Goal: Task Accomplishment & Management: Manage account settings

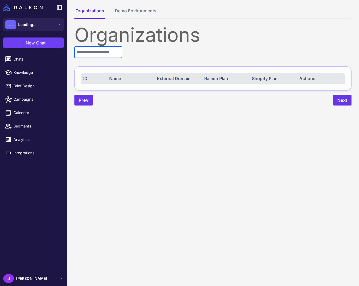
click at [94, 53] on input "text" at bounding box center [98, 52] width 48 height 11
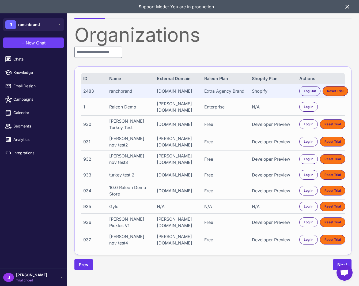
click at [88, 92] on div "2483" at bounding box center [94, 91] width 22 height 6
copy div "2483"
click at [89, 53] on input "text" at bounding box center [98, 52] width 48 height 11
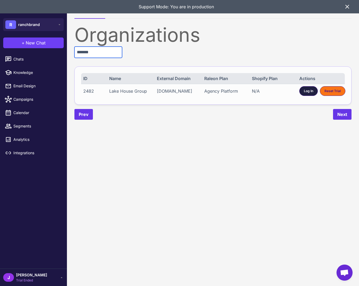
type input "*******"
click at [307, 89] on span "Log In" at bounding box center [308, 91] width 9 height 5
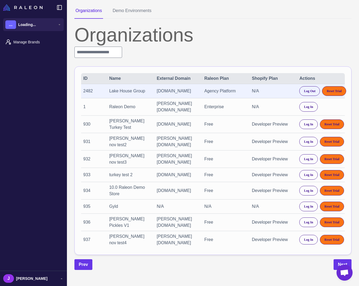
click at [87, 89] on div "2482" at bounding box center [94, 91] width 22 height 6
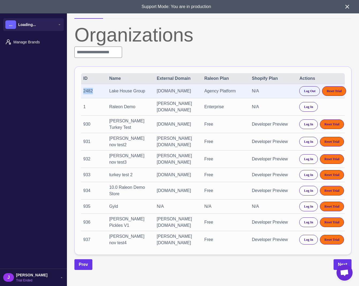
copy div "2482"
click at [30, 41] on span "Manage Brands" at bounding box center [36, 42] width 47 height 6
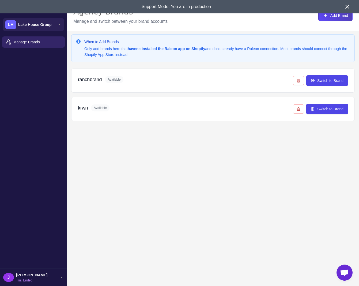
click at [162, 207] on div "When to Add Brands Only add brands here that haven't installed the Raleon app o…" at bounding box center [213, 174] width 292 height 286
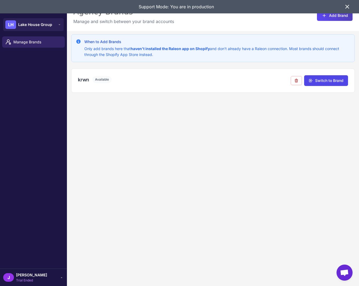
click at [347, 8] on icon at bounding box center [347, 6] width 6 height 6
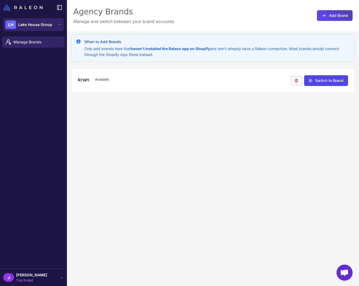
click at [29, 27] on span "Lake House Group" at bounding box center [35, 25] width 34 height 6
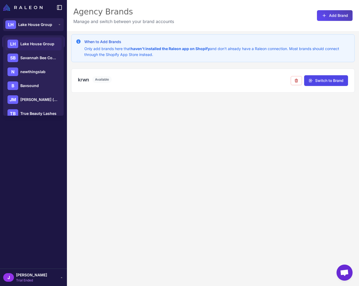
click at [141, 161] on div "When to Add Brands Only add brands here that haven't installed the Raleon app o…" at bounding box center [213, 174] width 292 height 286
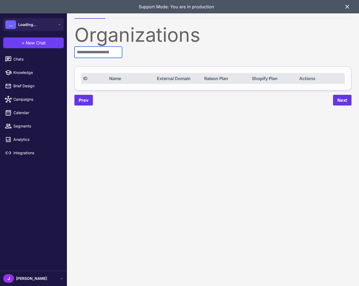
click at [90, 54] on input "text" at bounding box center [98, 52] width 48 height 11
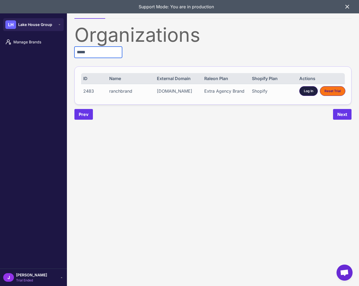
type input "*****"
click at [309, 95] on div "Log In" at bounding box center [308, 91] width 18 height 10
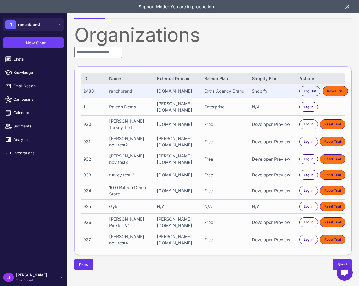
click at [348, 7] on icon at bounding box center [347, 6] width 6 height 6
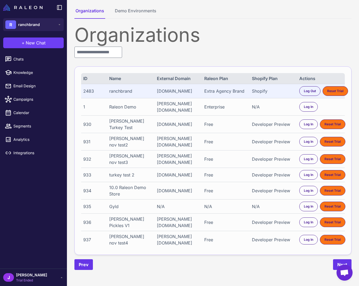
click at [25, 277] on span "[PERSON_NAME]" at bounding box center [31, 275] width 31 height 6
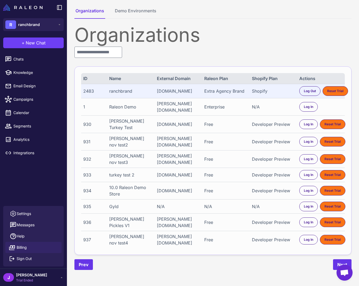
click at [24, 248] on span "Billing" at bounding box center [22, 247] width 10 height 6
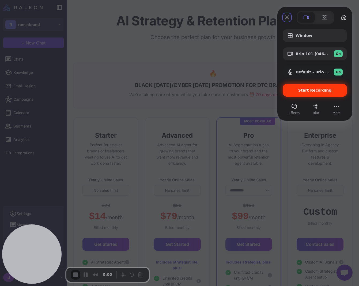
click at [307, 88] on span "Start Recording" at bounding box center [314, 90] width 33 height 4
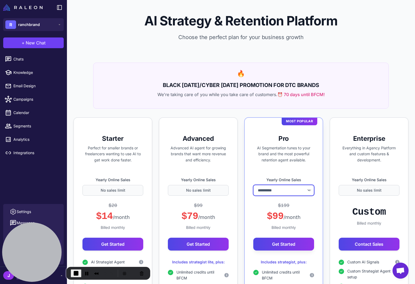
click at [288, 191] on select "**********" at bounding box center [283, 190] width 61 height 11
select select "*******"
click at [253, 185] on select "**********" at bounding box center [283, 190] width 61 height 11
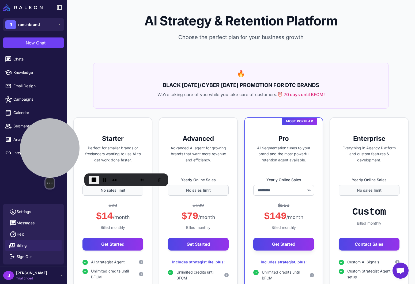
drag, startPoint x: 34, startPoint y: 243, endPoint x: 50, endPoint y: 147, distance: 96.8
click at [51, 119] on div at bounding box center [49, 147] width 59 height 59
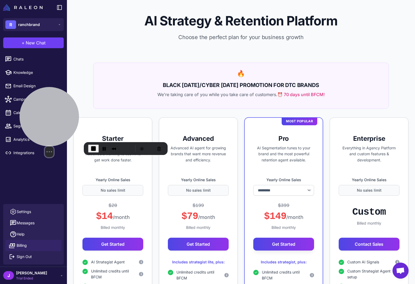
drag, startPoint x: 65, startPoint y: 124, endPoint x: 57, endPoint y: 88, distance: 36.8
click at [68, 87] on div at bounding box center [49, 116] width 59 height 59
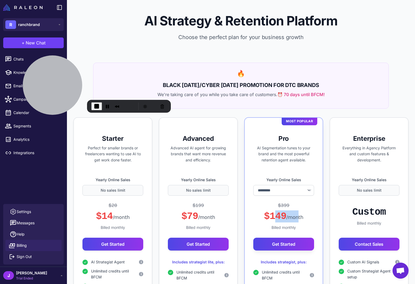
drag, startPoint x: 271, startPoint y: 217, endPoint x: 297, endPoint y: 218, distance: 26.2
click at [297, 218] on div "$149 /month" at bounding box center [283, 216] width 39 height 12
click at [296, 221] on div "$149 /month" at bounding box center [283, 216] width 39 height 12
drag, startPoint x: 272, startPoint y: 217, endPoint x: 292, endPoint y: 216, distance: 20.4
click at [292, 216] on div "$149 /month" at bounding box center [283, 216] width 39 height 12
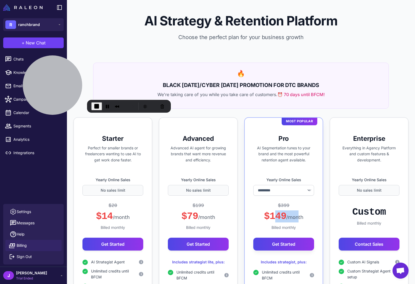
drag, startPoint x: 268, startPoint y: 217, endPoint x: 297, endPoint y: 219, distance: 29.3
click at [297, 219] on div "$149 /month" at bounding box center [283, 216] width 39 height 12
click at [280, 217] on div "$149 /month" at bounding box center [283, 216] width 39 height 12
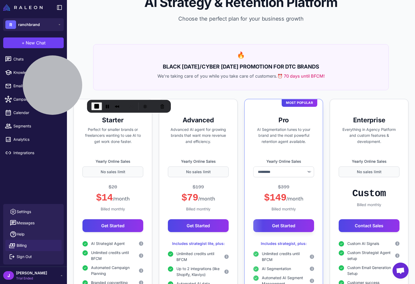
scroll to position [21, 0]
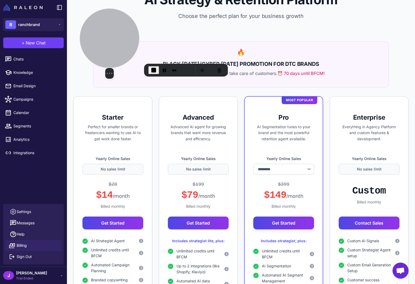
drag, startPoint x: 55, startPoint y: 79, endPoint x: 112, endPoint y: 42, distance: 68.3
click at [112, 42] on div at bounding box center [109, 38] width 59 height 59
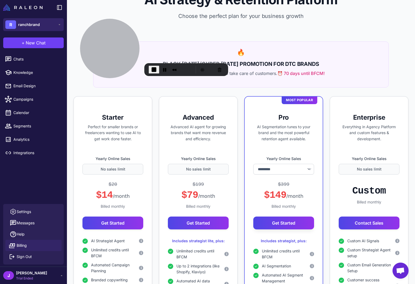
click at [31, 25] on span "ranchbrand" at bounding box center [29, 25] width 22 height 6
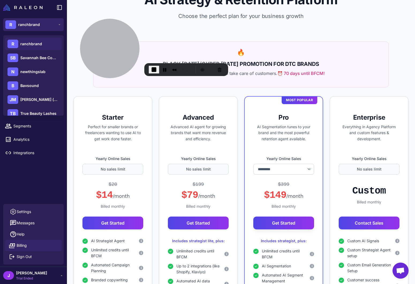
click at [30, 24] on span "ranchbrand" at bounding box center [29, 25] width 22 height 6
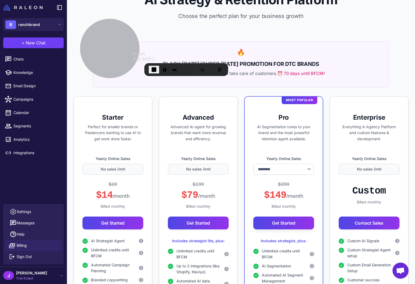
click at [156, 67] on span "End Recording" at bounding box center [154, 69] width 6 height 6
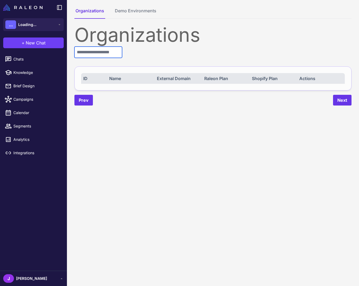
click at [89, 54] on input "text" at bounding box center [98, 52] width 48 height 11
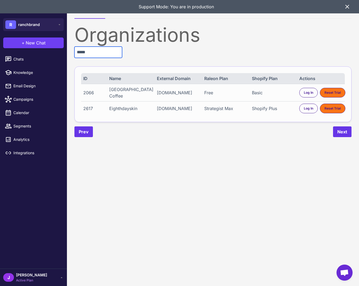
type input "*****"
click at [109, 109] on div "Eighthdayskin" at bounding box center [130, 108] width 43 height 6
copy div "Eighthdayskin"
click at [145, 141] on div "Organizations Demo Environments Organizations ***** ID Name External Domain Ral…" at bounding box center [213, 72] width 292 height 145
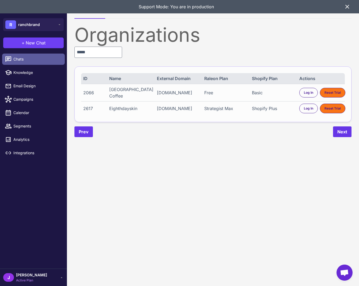
click at [31, 59] on span "Chats" at bounding box center [36, 59] width 47 height 6
